Goal: Information Seeking & Learning: Learn about a topic

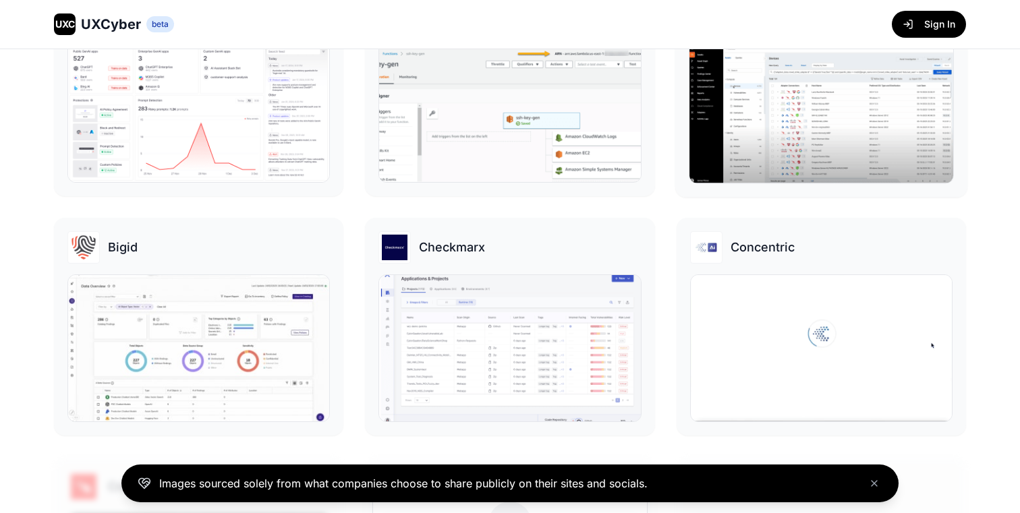
scroll to position [356, 0]
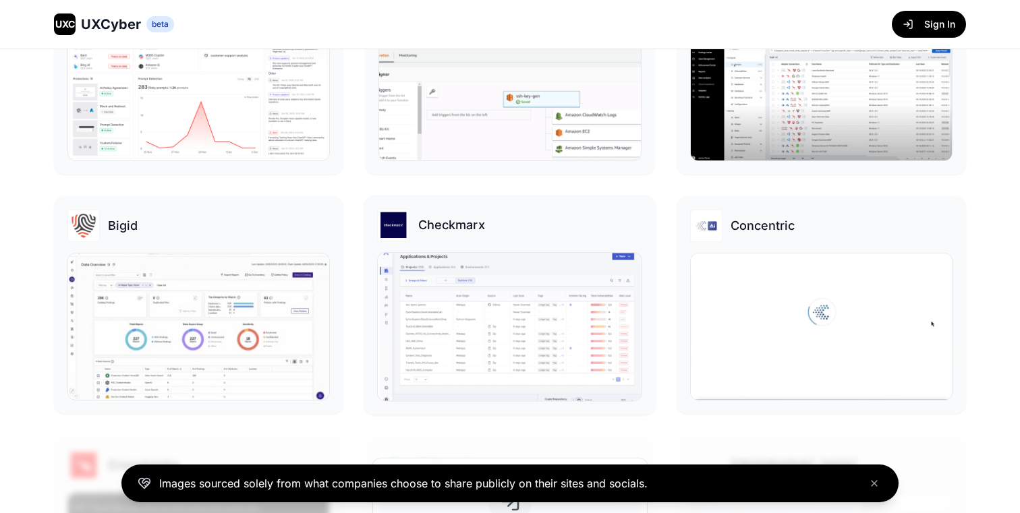
click at [560, 274] on img at bounding box center [510, 327] width 264 height 148
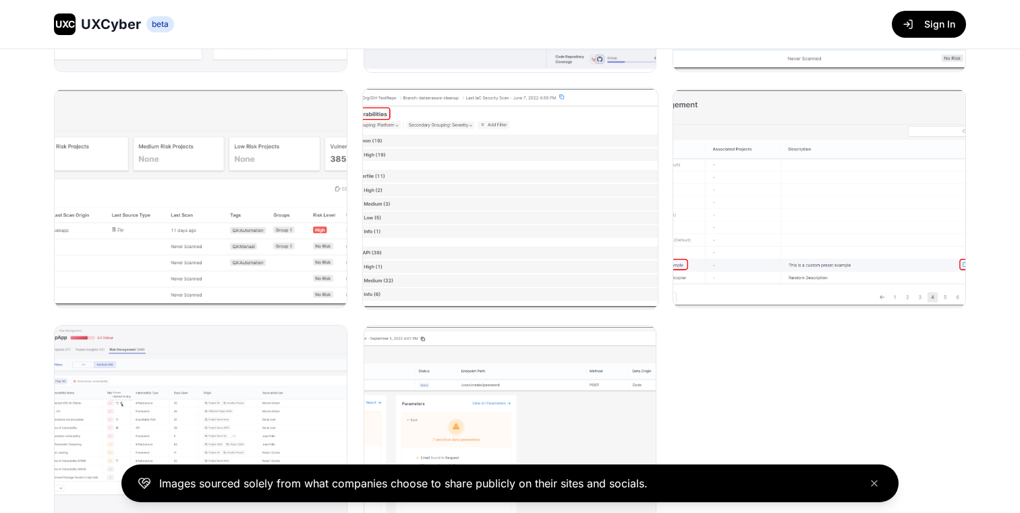
scroll to position [407, 0]
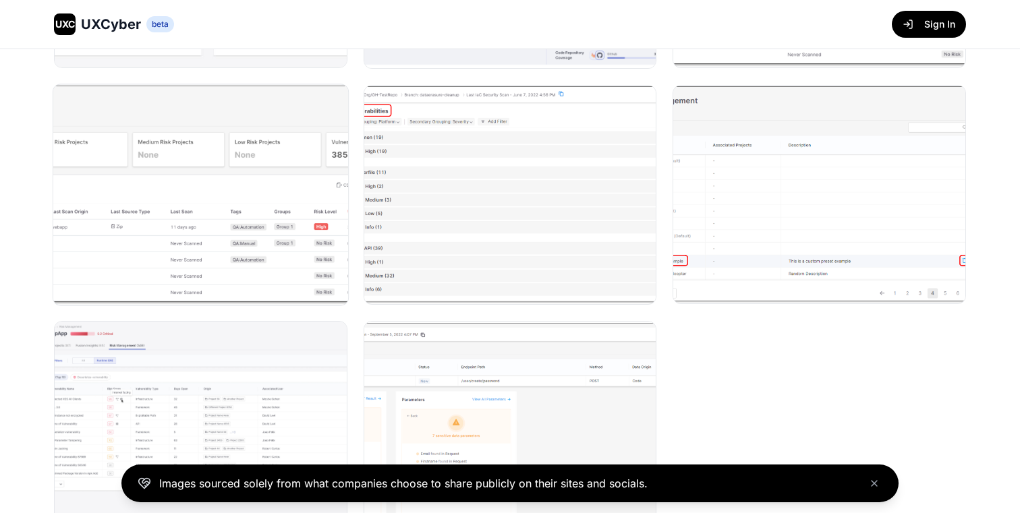
click at [182, 212] on img at bounding box center [200, 194] width 295 height 221
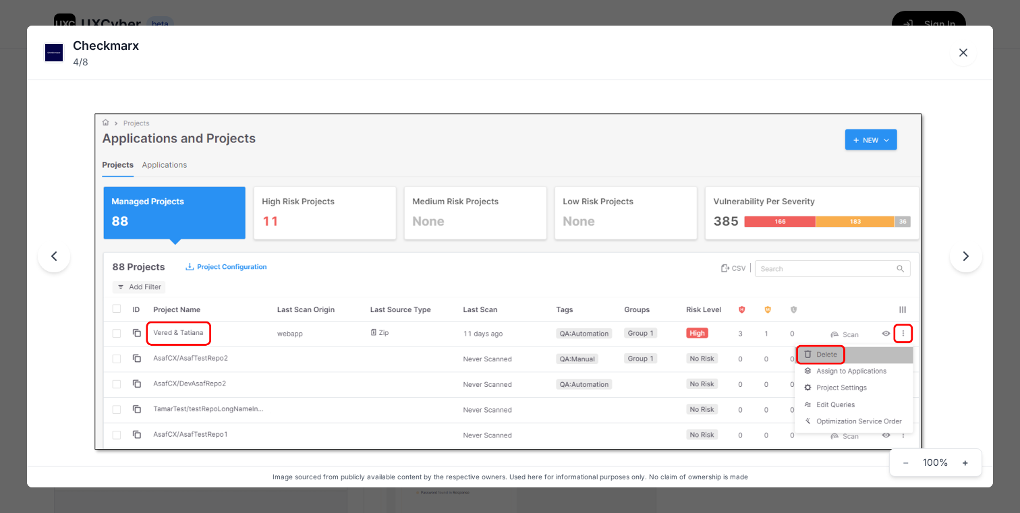
click at [1013, 248] on div "Checkmarx 4 / 8 Image sourced from publicly available content by the respective…" at bounding box center [510, 256] width 1020 height 513
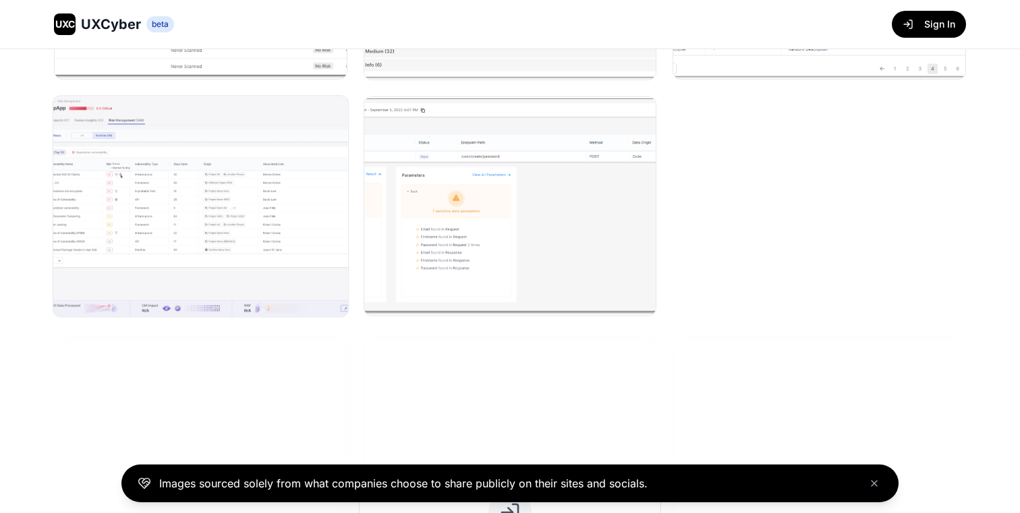
scroll to position [674, 0]
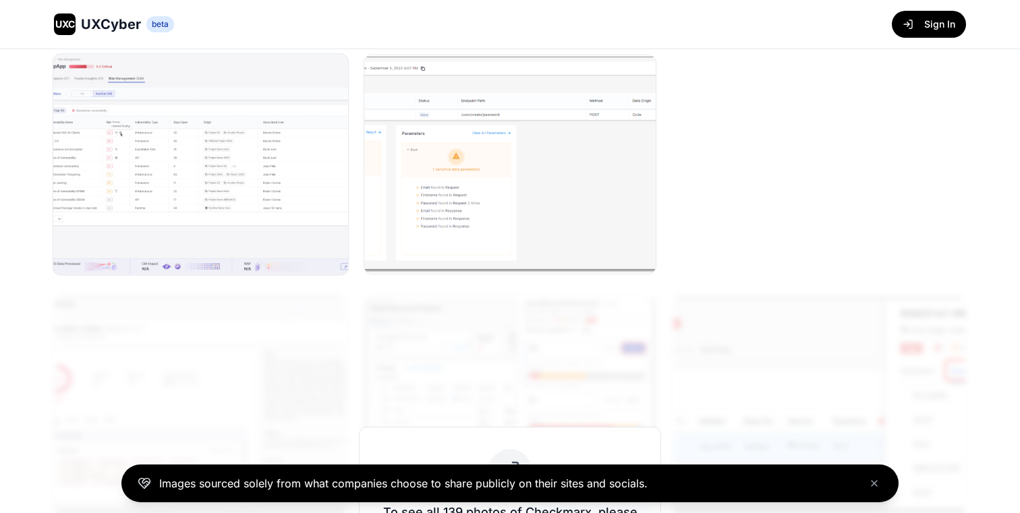
click at [181, 161] on img at bounding box center [200, 164] width 295 height 221
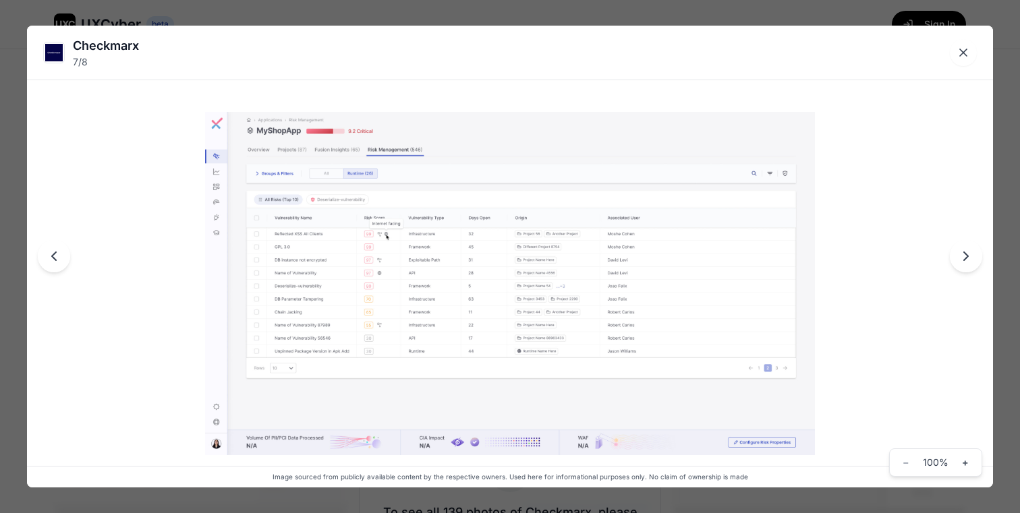
click at [999, 208] on div "Checkmarx 7 / 8 Image sourced from publicly available content by the respective…" at bounding box center [510, 256] width 1020 height 513
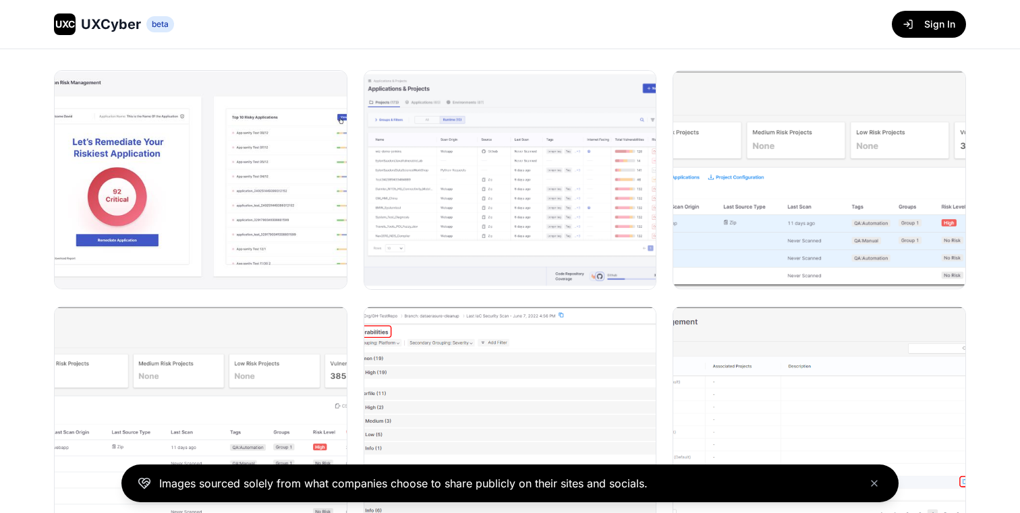
scroll to position [181, 0]
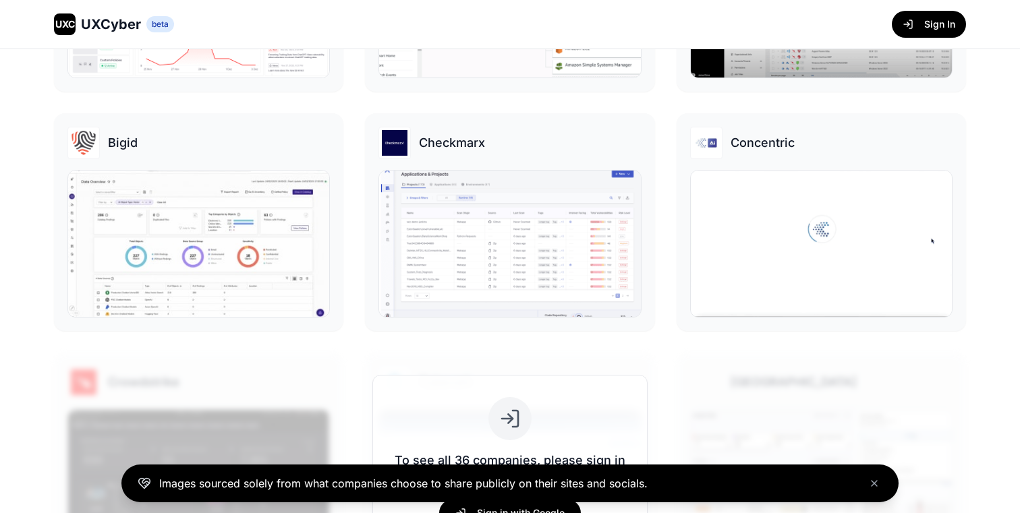
scroll to position [575, 0]
